Goal: Navigation & Orientation: Find specific page/section

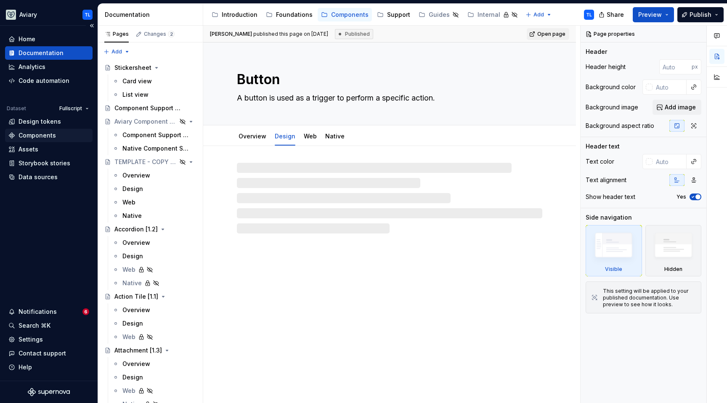
click at [54, 133] on div "Components" at bounding box center [48, 135] width 81 height 8
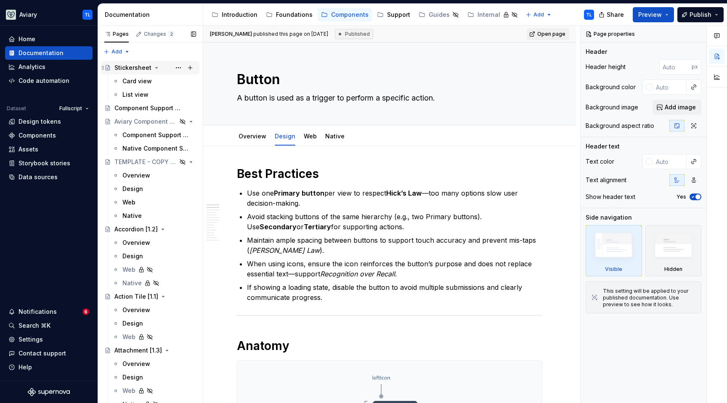
type textarea "*"
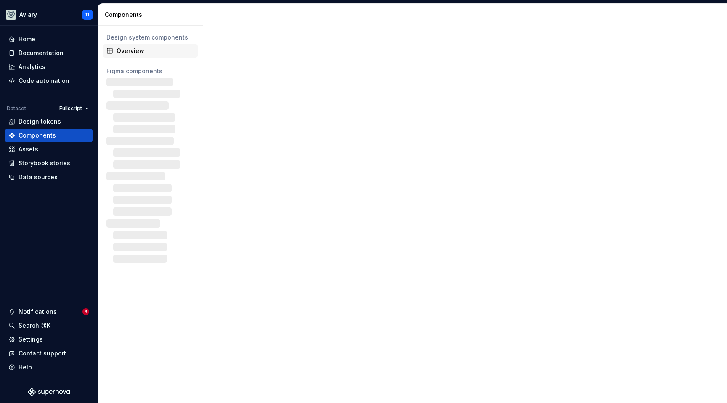
click at [126, 48] on div "Overview" at bounding box center [156, 51] width 78 height 8
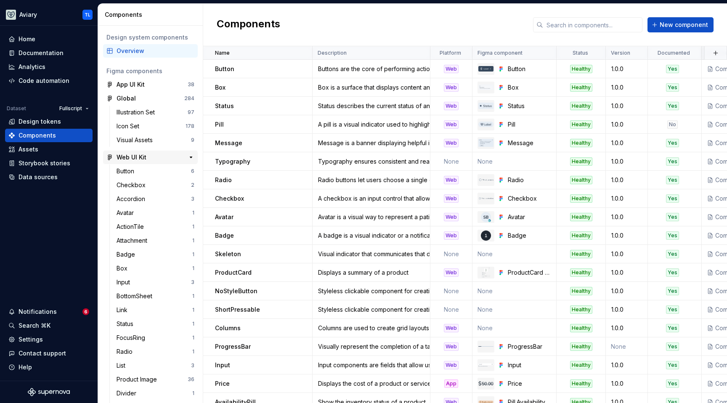
click at [185, 160] on button "button" at bounding box center [191, 157] width 12 height 12
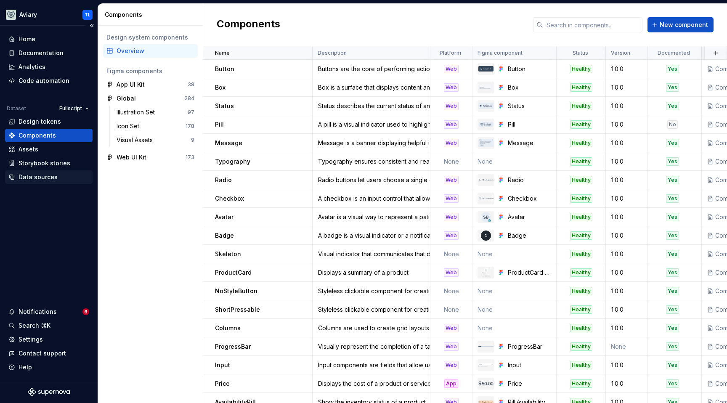
click at [57, 175] on div "Data sources" at bounding box center [48, 177] width 81 height 8
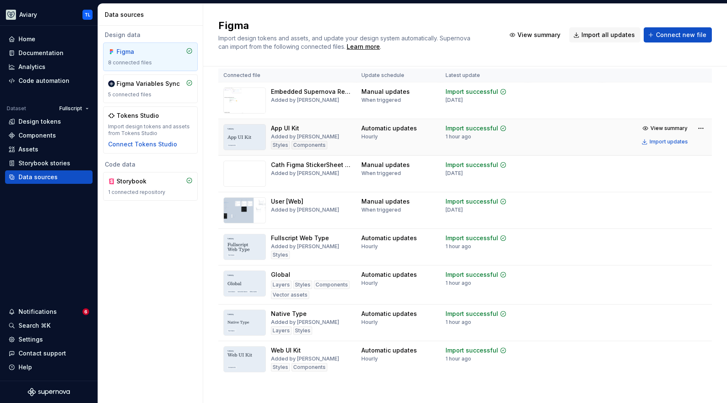
scroll to position [19, 0]
